Goal: Task Accomplishment & Management: Manage account settings

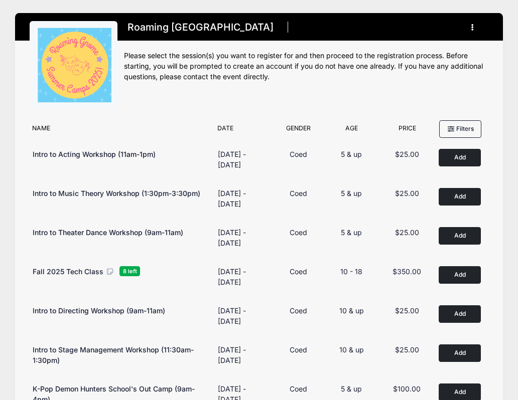
click at [463, 31] on button "button" at bounding box center [474, 28] width 27 height 18
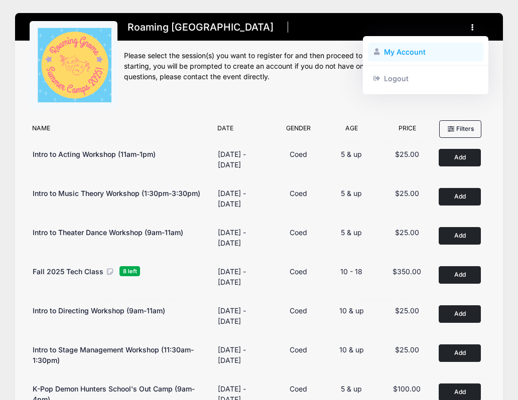
click at [434, 52] on link "My Account" at bounding box center [426, 52] width 116 height 19
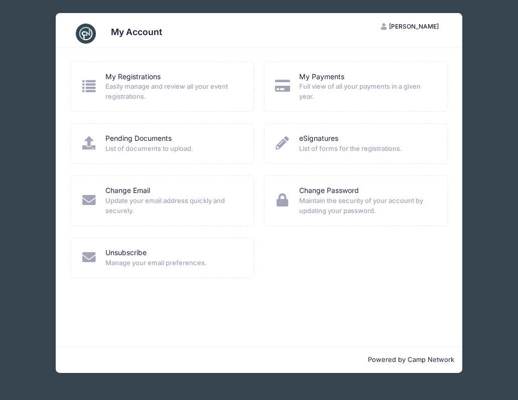
click at [199, 89] on span "Easily manage and review all your event registrations." at bounding box center [172, 92] width 135 height 20
click at [122, 75] on link "My Registrations" at bounding box center [132, 77] width 55 height 11
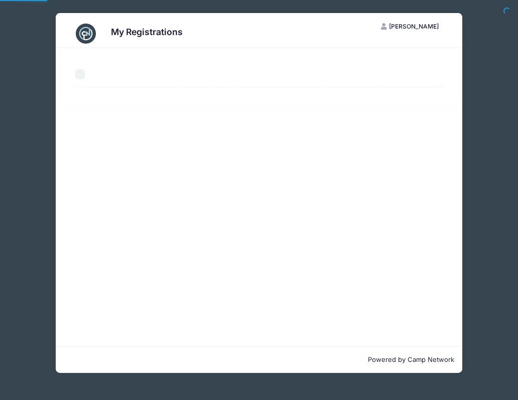
select select "50"
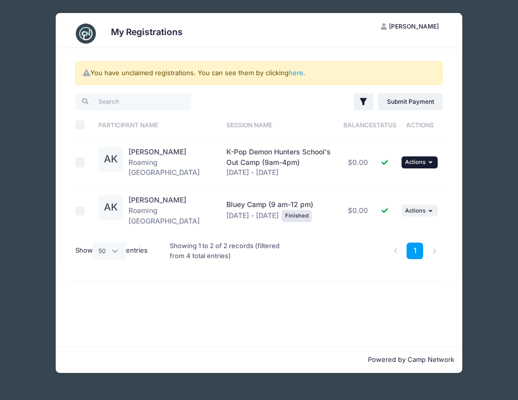
click at [428, 166] on button "... Actions" at bounding box center [419, 162] width 36 height 12
click at [451, 173] on div "You have unclaimed registrations. You can see them by clicking here . Filter Fi…" at bounding box center [259, 164] width 397 height 232
click at [297, 74] on link "here" at bounding box center [295, 73] width 15 height 8
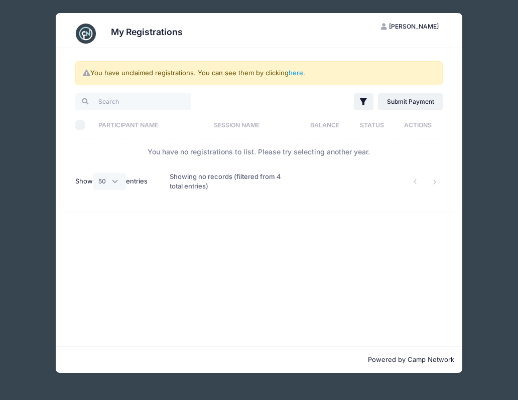
click at [306, 260] on div "You have unclaimed registrations. You can see them by clicking here . Filter Fi…" at bounding box center [259, 197] width 406 height 298
click at [490, 171] on div "My Registrations [PERSON_NAME] Ji-[PERSON_NAME] My Account Logout You have uncl…" at bounding box center [258, 193] width 487 height 386
